Goal: Find specific page/section: Find specific page/section

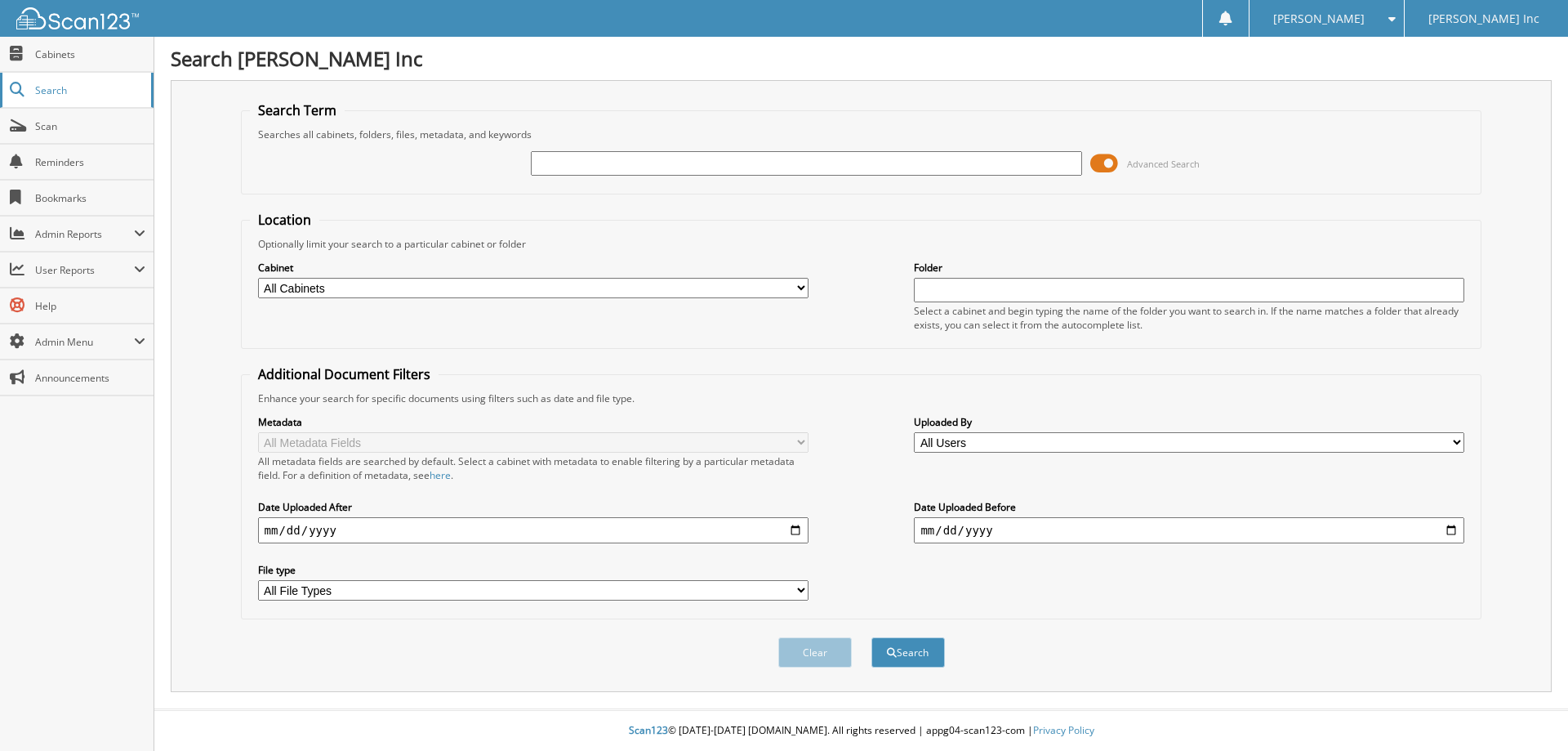
click at [47, 91] on span "Search" at bounding box center [89, 89] width 108 height 14
click at [543, 155] on input "text" at bounding box center [806, 163] width 551 height 25
type input "412884"
click at [905, 646] on button "Search" at bounding box center [909, 652] width 74 height 30
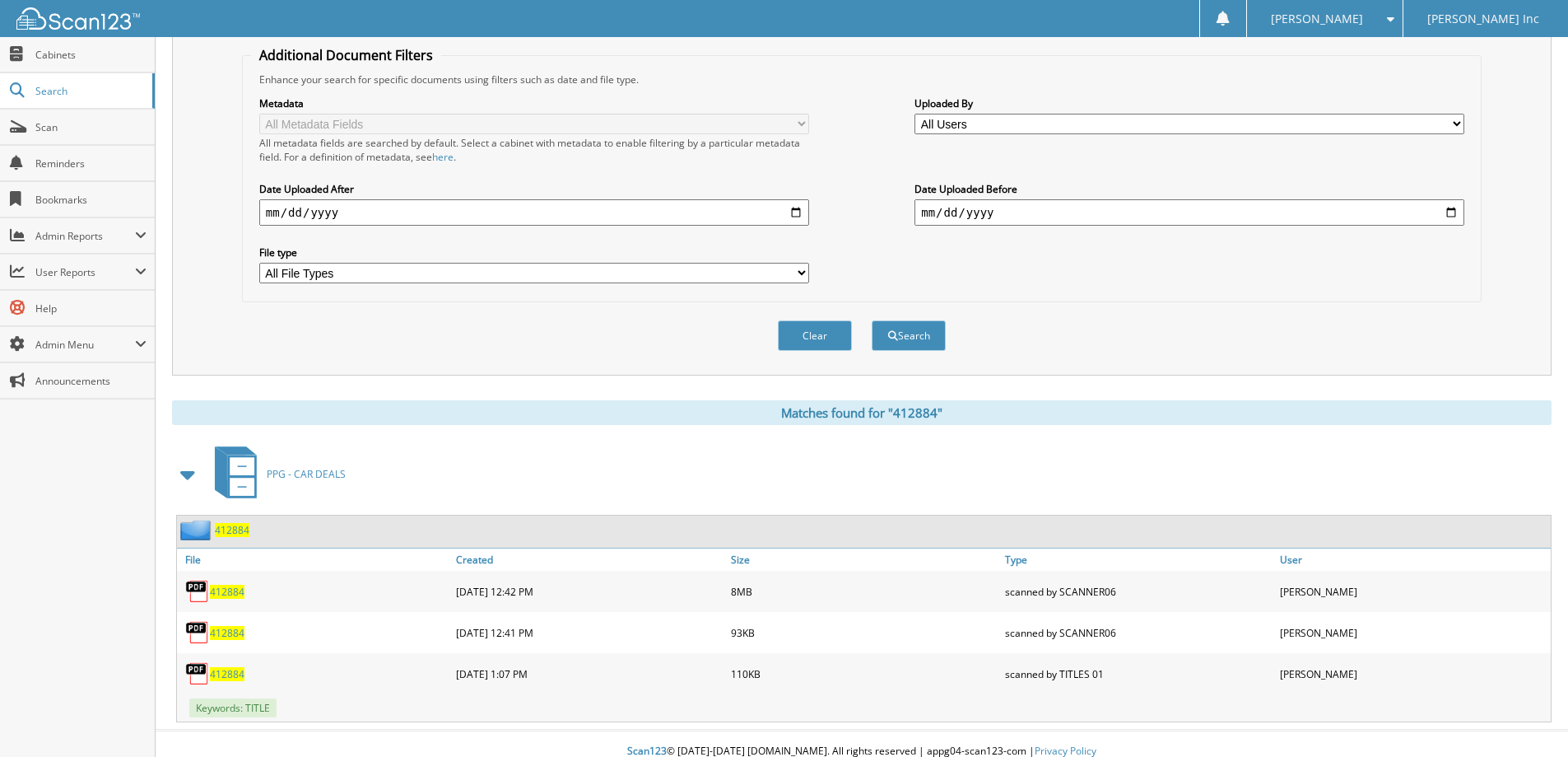
scroll to position [329, 0]
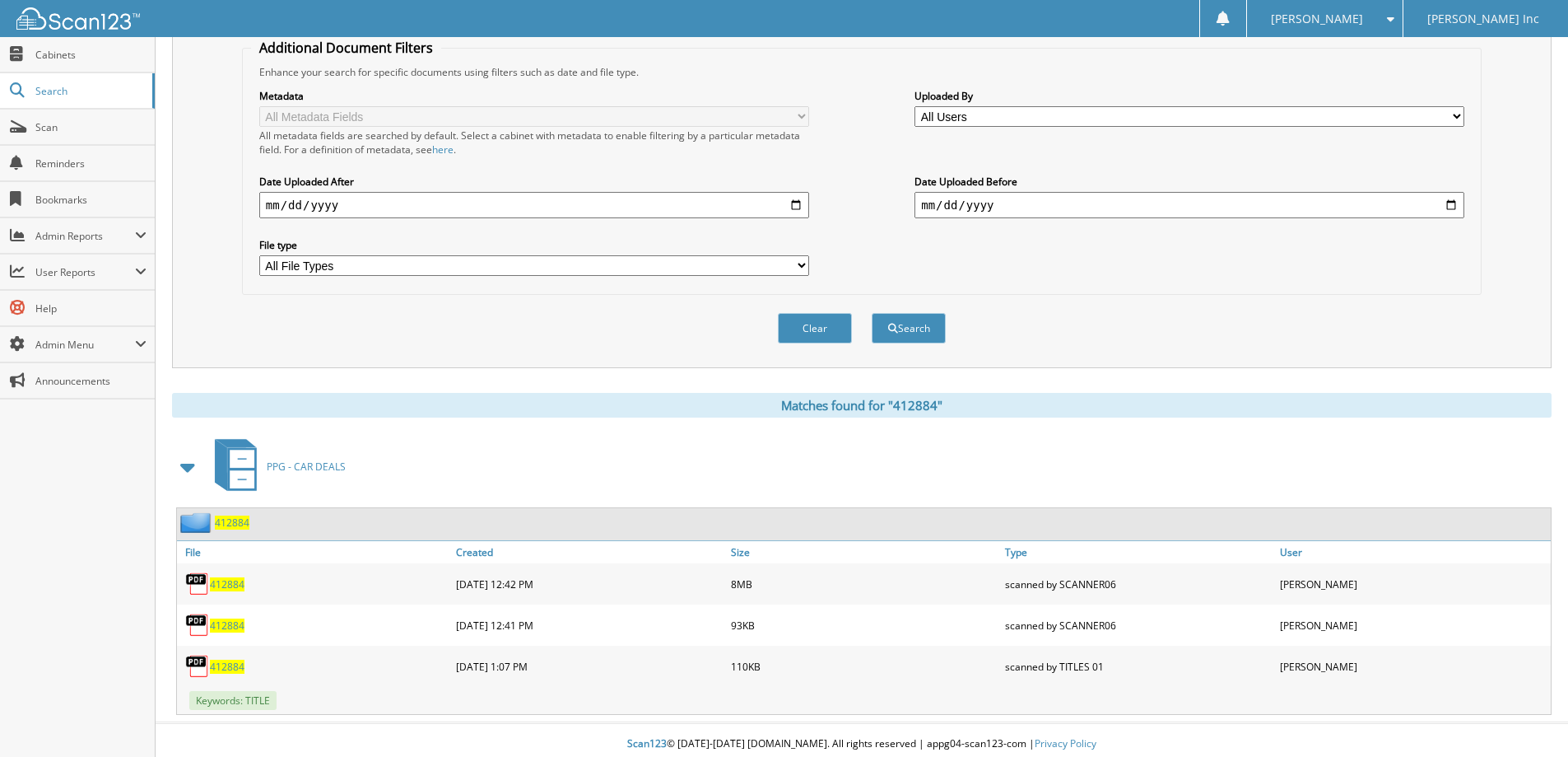
click at [493, 586] on div "08-31-2020 12:42 PM" at bounding box center [589, 583] width 275 height 33
click at [231, 591] on span "412884" at bounding box center [227, 584] width 34 height 14
click at [39, 126] on span "Scan" at bounding box center [91, 126] width 112 height 14
